Goal: Task Accomplishment & Management: Use online tool/utility

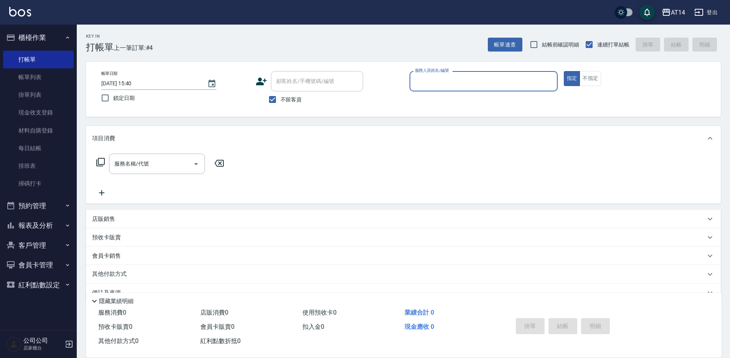
drag, startPoint x: 498, startPoint y: 81, endPoint x: 485, endPoint y: 87, distance: 14.6
click at [497, 81] on input "服務人員姓名/編號" at bounding box center [483, 80] width 141 height 13
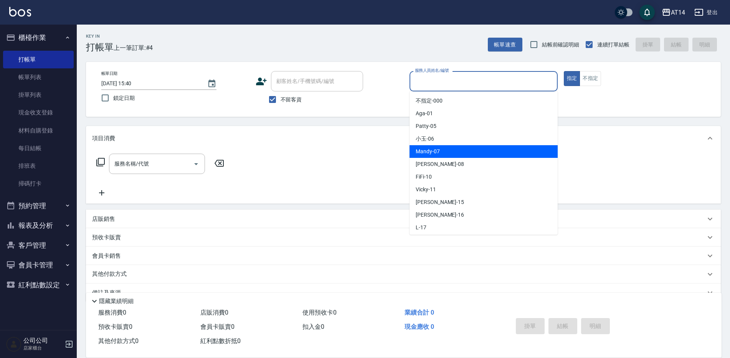
click at [421, 151] on span "Mandy -07" at bounding box center [428, 151] width 24 height 8
type input "Mandy-07"
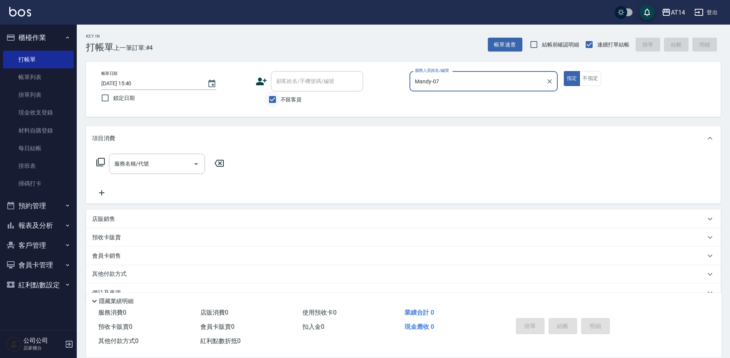
click at [270, 98] on input "不留客資" at bounding box center [273, 99] width 16 height 16
checkbox input "false"
click at [284, 88] on div "顧客姓名/手機號碼/編號" at bounding box center [317, 81] width 92 height 20
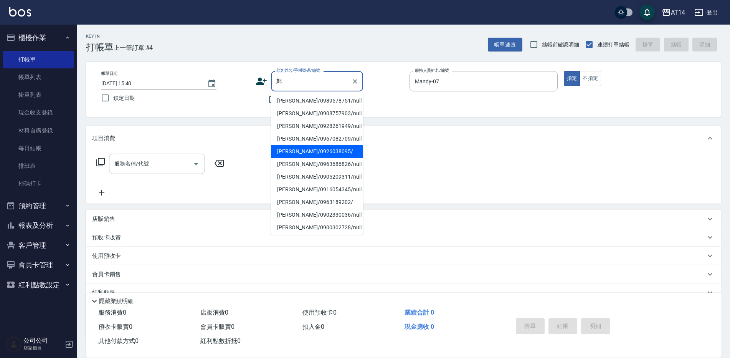
click at [299, 149] on li "[PERSON_NAME]/0926038095/" at bounding box center [317, 151] width 92 height 13
type input "[PERSON_NAME]/0926038095/"
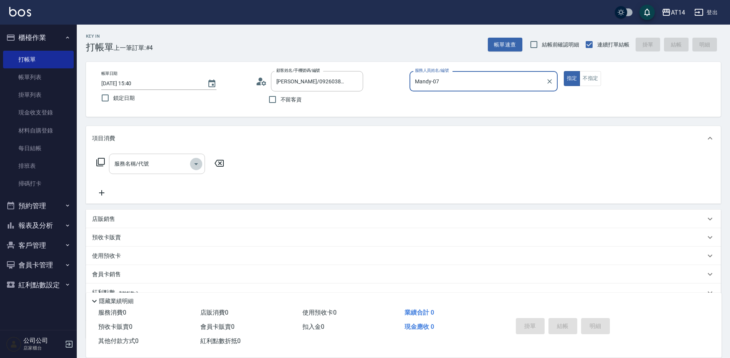
click at [197, 163] on icon "Open" at bounding box center [196, 163] width 9 height 9
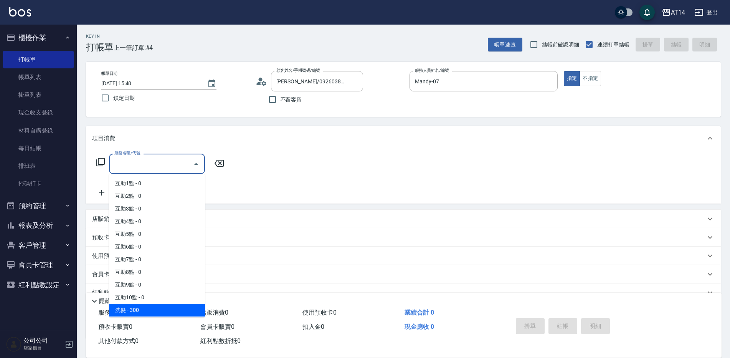
click at [128, 311] on span "洗髮 - 300" at bounding box center [157, 310] width 96 height 13
type input "洗髮(011)"
type input "1"
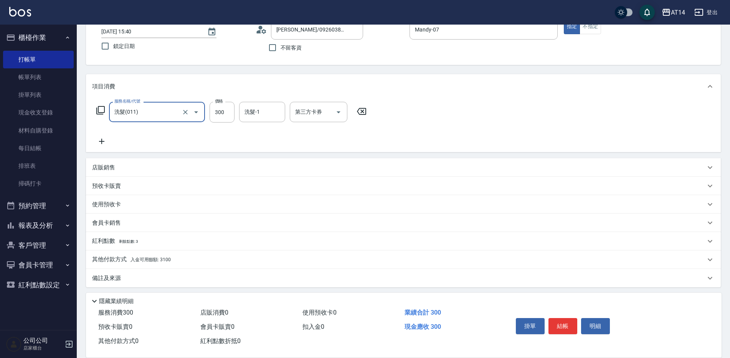
scroll to position [55, 0]
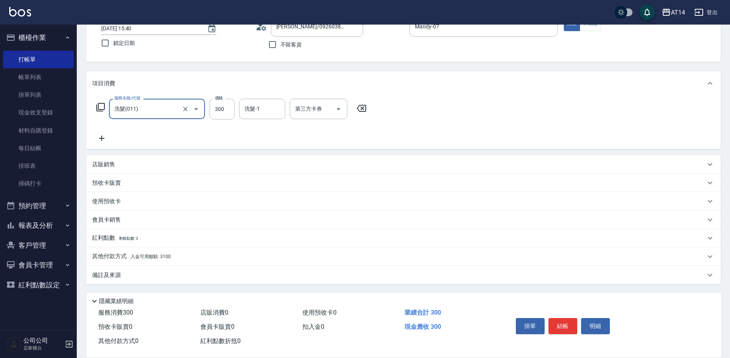
click at [172, 252] on div "其他付款方式 入金可用餘額: 3100" at bounding box center [403, 256] width 635 height 18
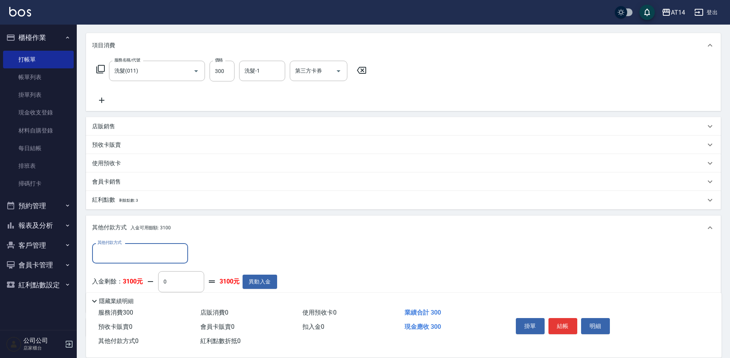
scroll to position [93, 0]
click at [164, 279] on input "0" at bounding box center [181, 281] width 46 height 21
type input "300"
type input "0"
type input "300"
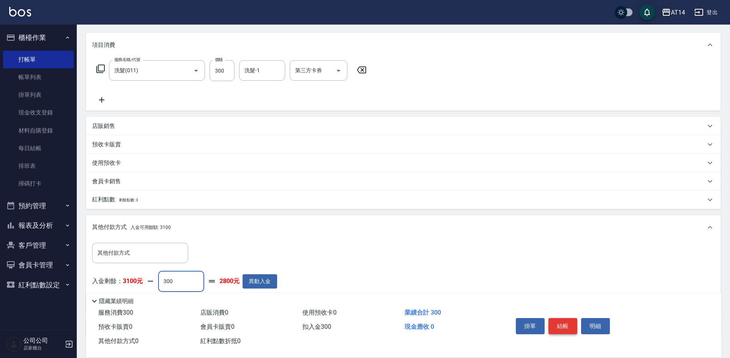
click at [566, 323] on button "結帳" at bounding box center [563, 326] width 29 height 16
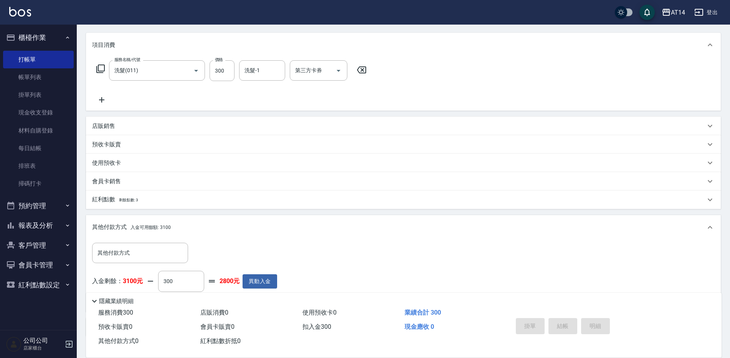
type input "[DATE] 16:38"
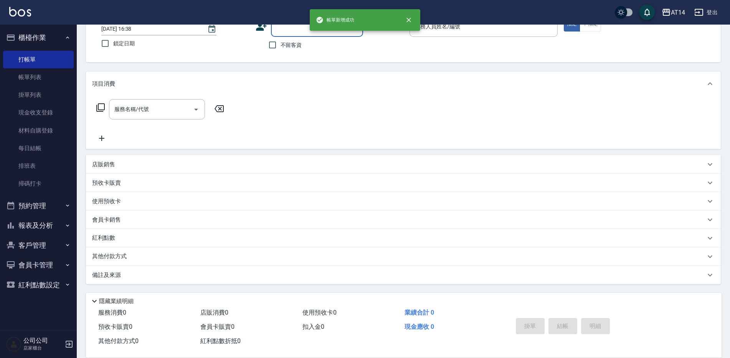
scroll to position [0, 0]
